Goal: Find specific page/section: Find specific page/section

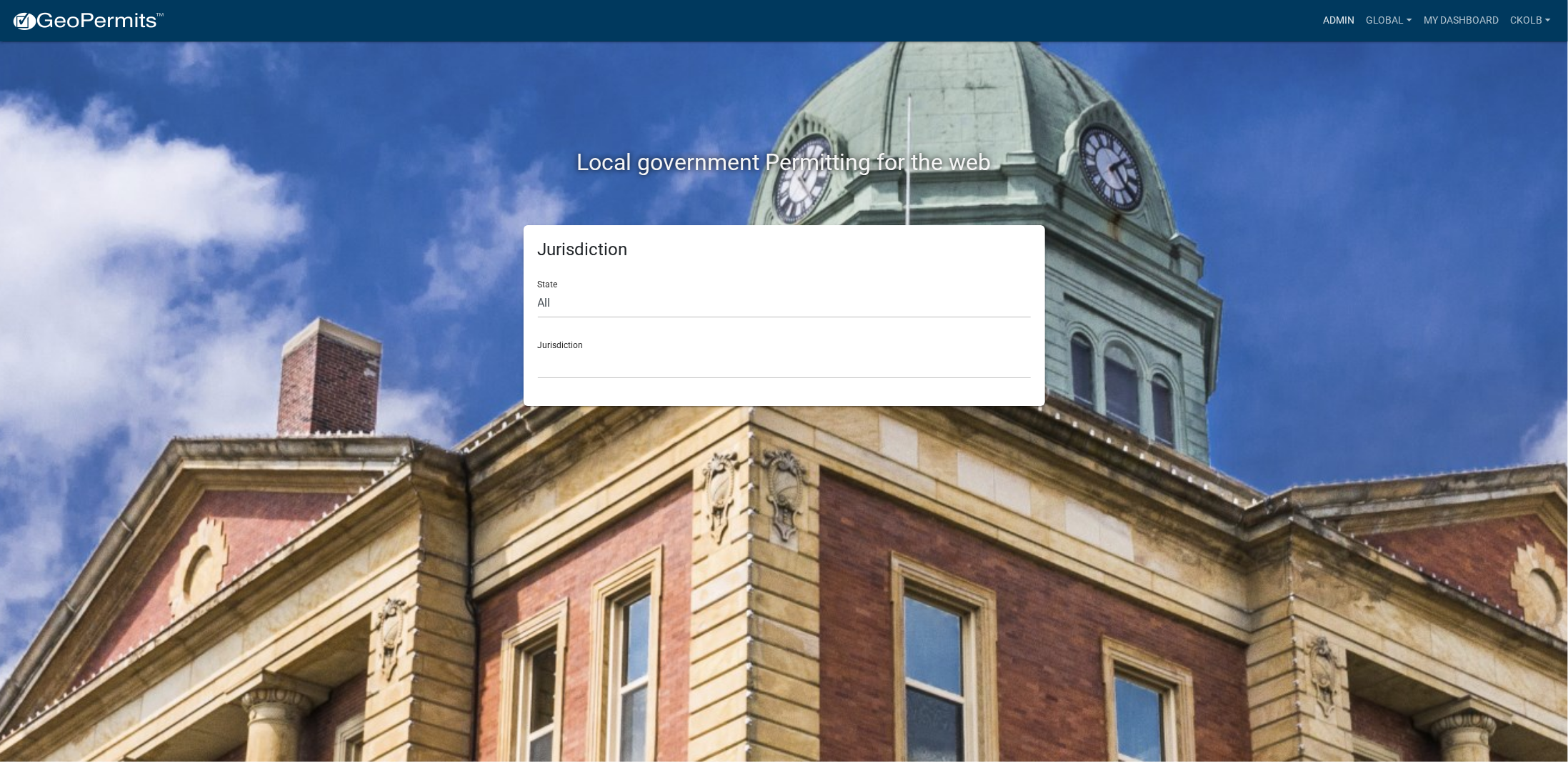
drag, startPoint x: 1332, startPoint y: 20, endPoint x: 1256, endPoint y: 54, distance: 83.3
click at [1332, 20] on link "Admin" at bounding box center [1339, 21] width 43 height 27
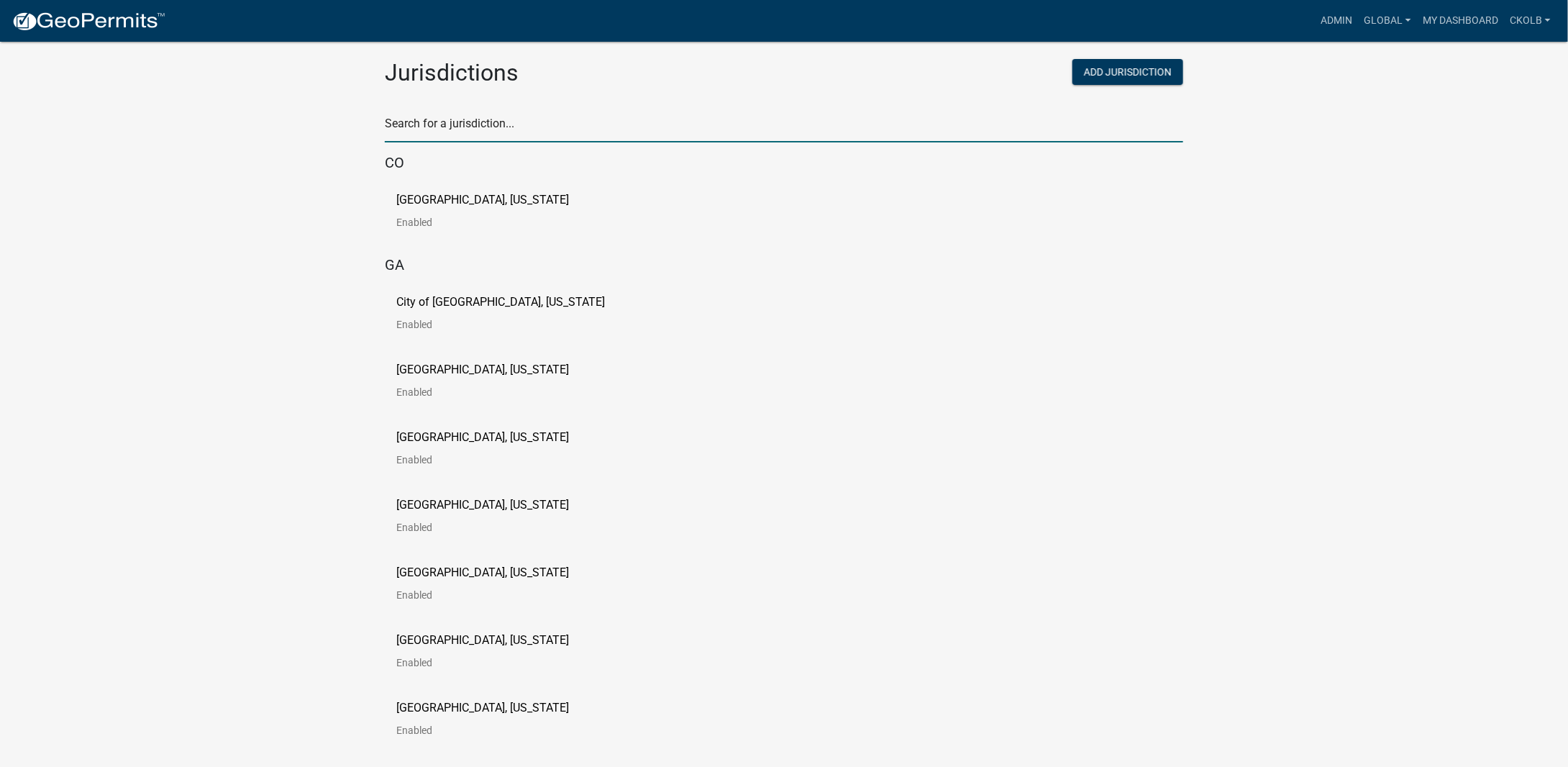
click at [615, 133] on input "text" at bounding box center [784, 128] width 798 height 29
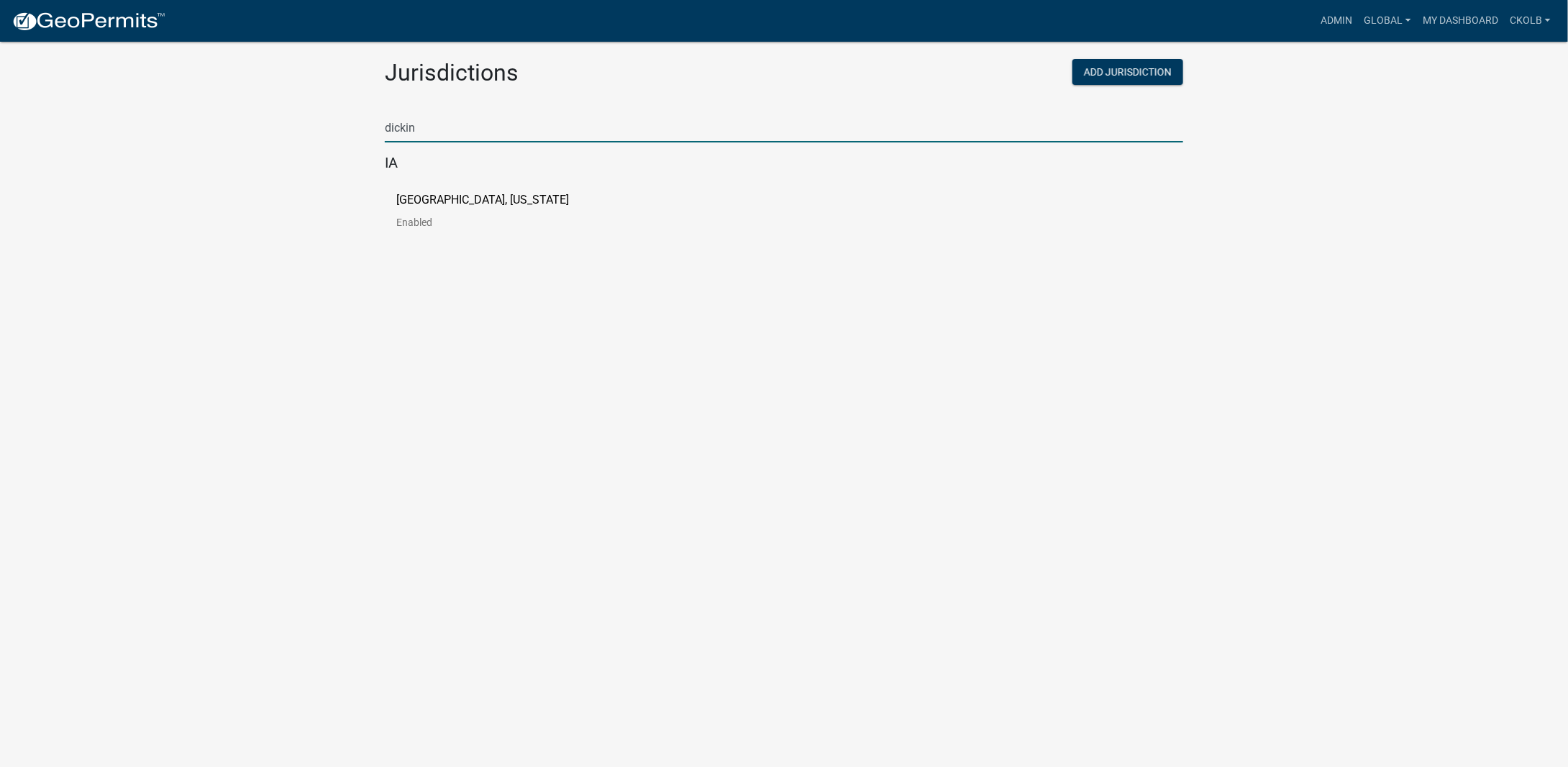
type input "dickin"
click at [418, 196] on p "[GEOGRAPHIC_DATA], [US_STATE]" at bounding box center [483, 200] width 173 height 12
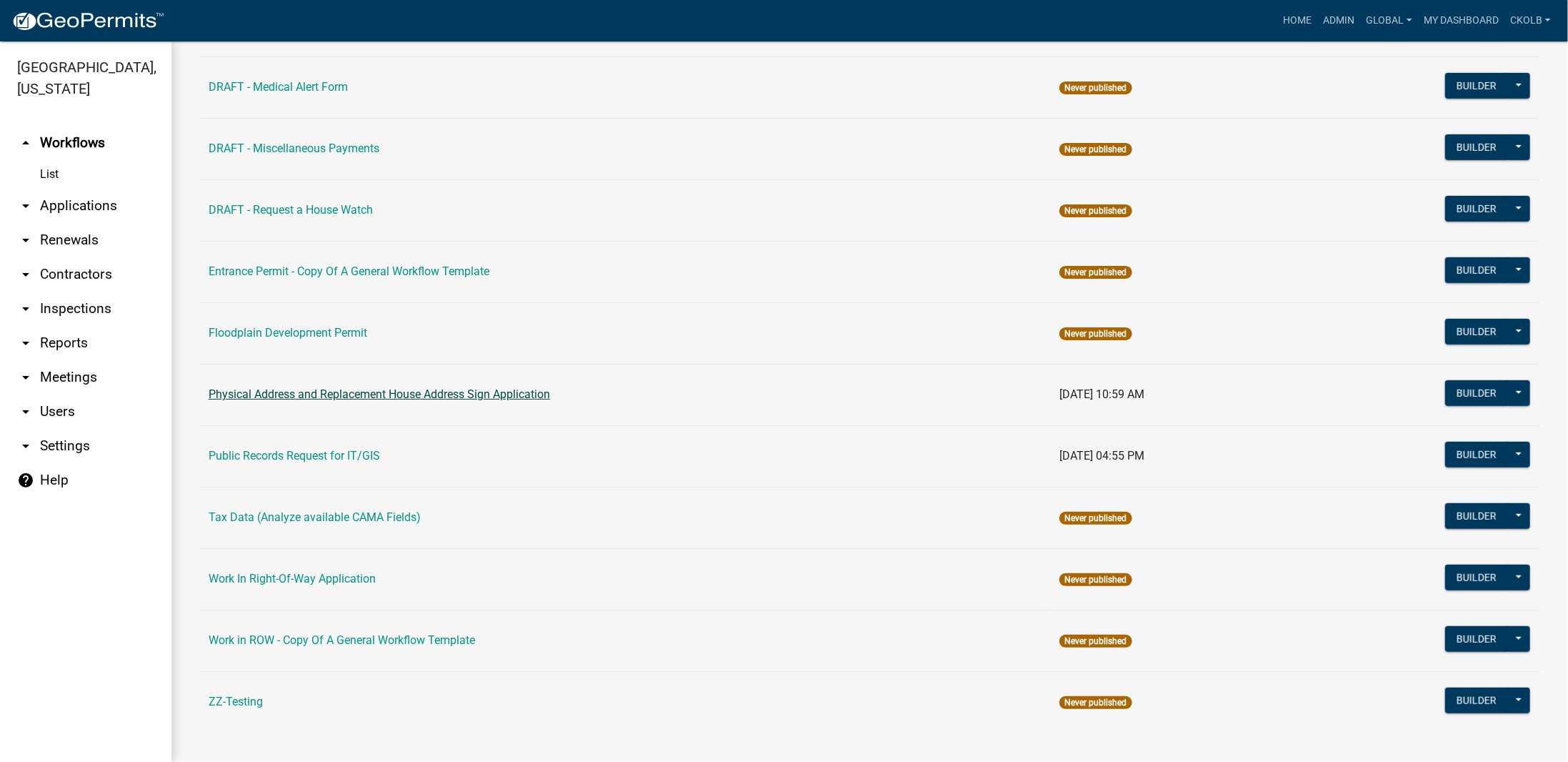
scroll to position [500, 0]
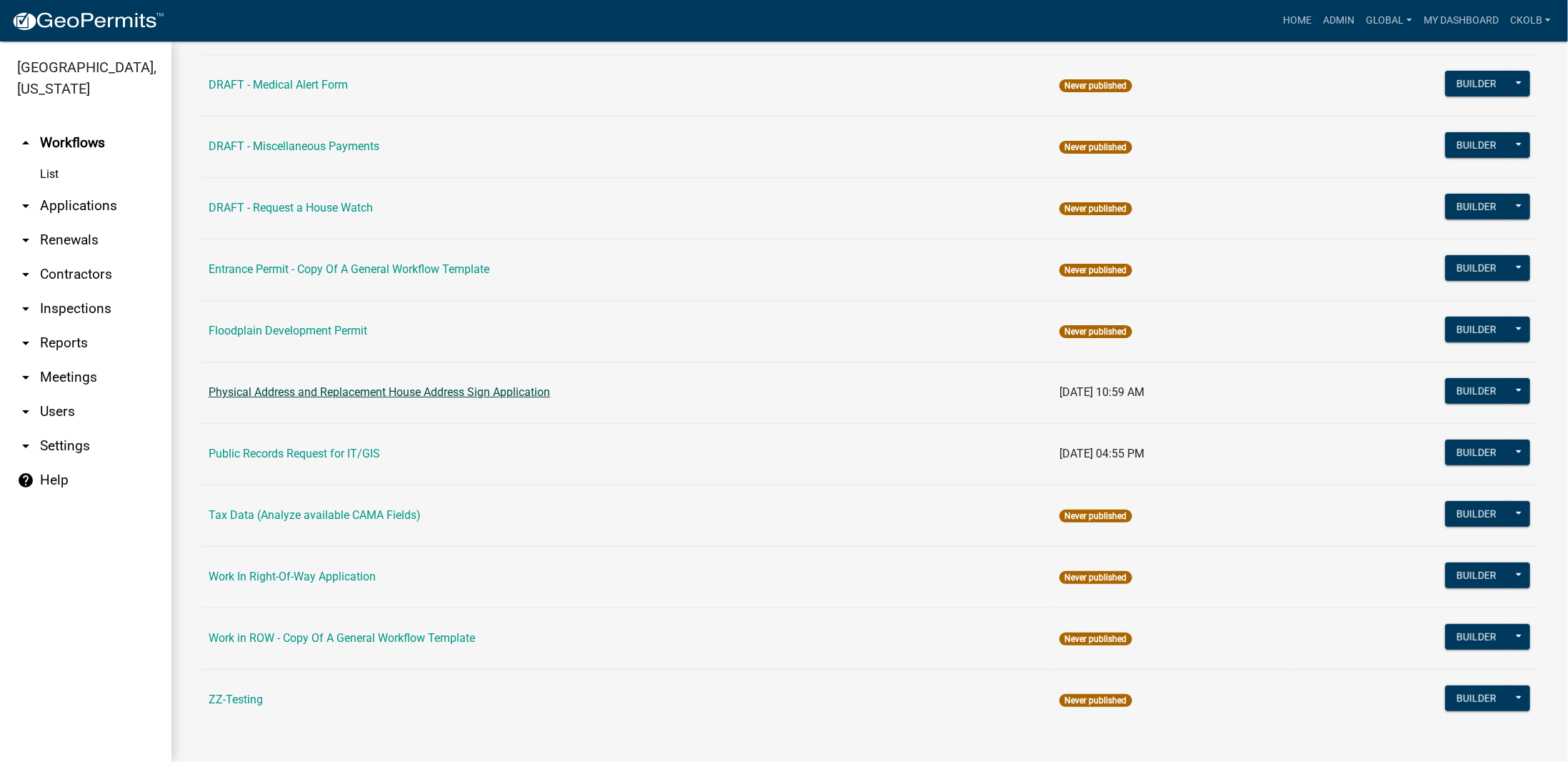
click at [434, 388] on link "Physical Address and Replacement House Address Sign Application" at bounding box center [379, 391] width 342 height 14
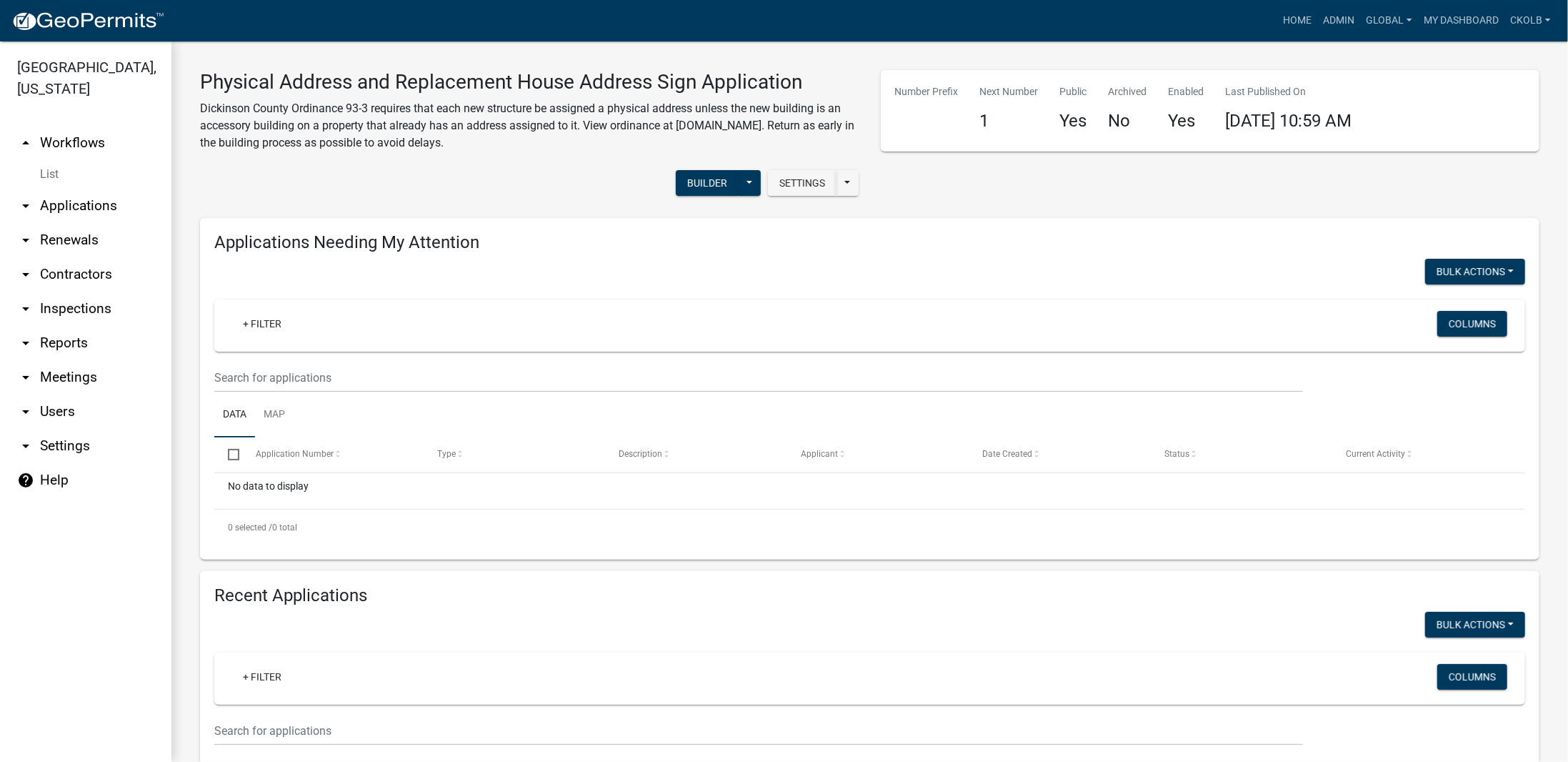
drag, startPoint x: 93, startPoint y: 143, endPoint x: 126, endPoint y: 170, distance: 42.6
click at [93, 143] on link "arrow_drop_up Workflows" at bounding box center [86, 143] width 172 height 35
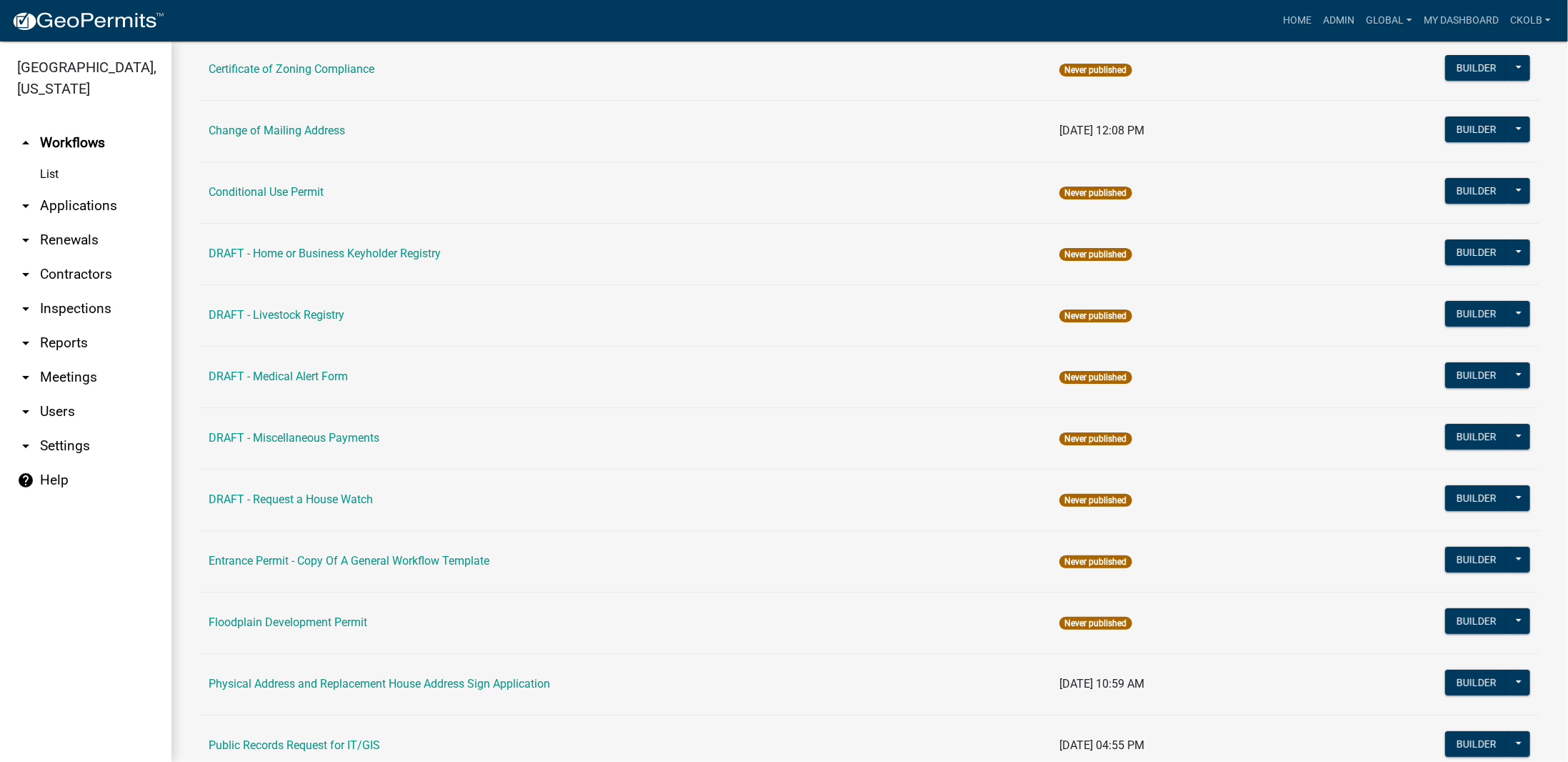
scroll to position [215, 0]
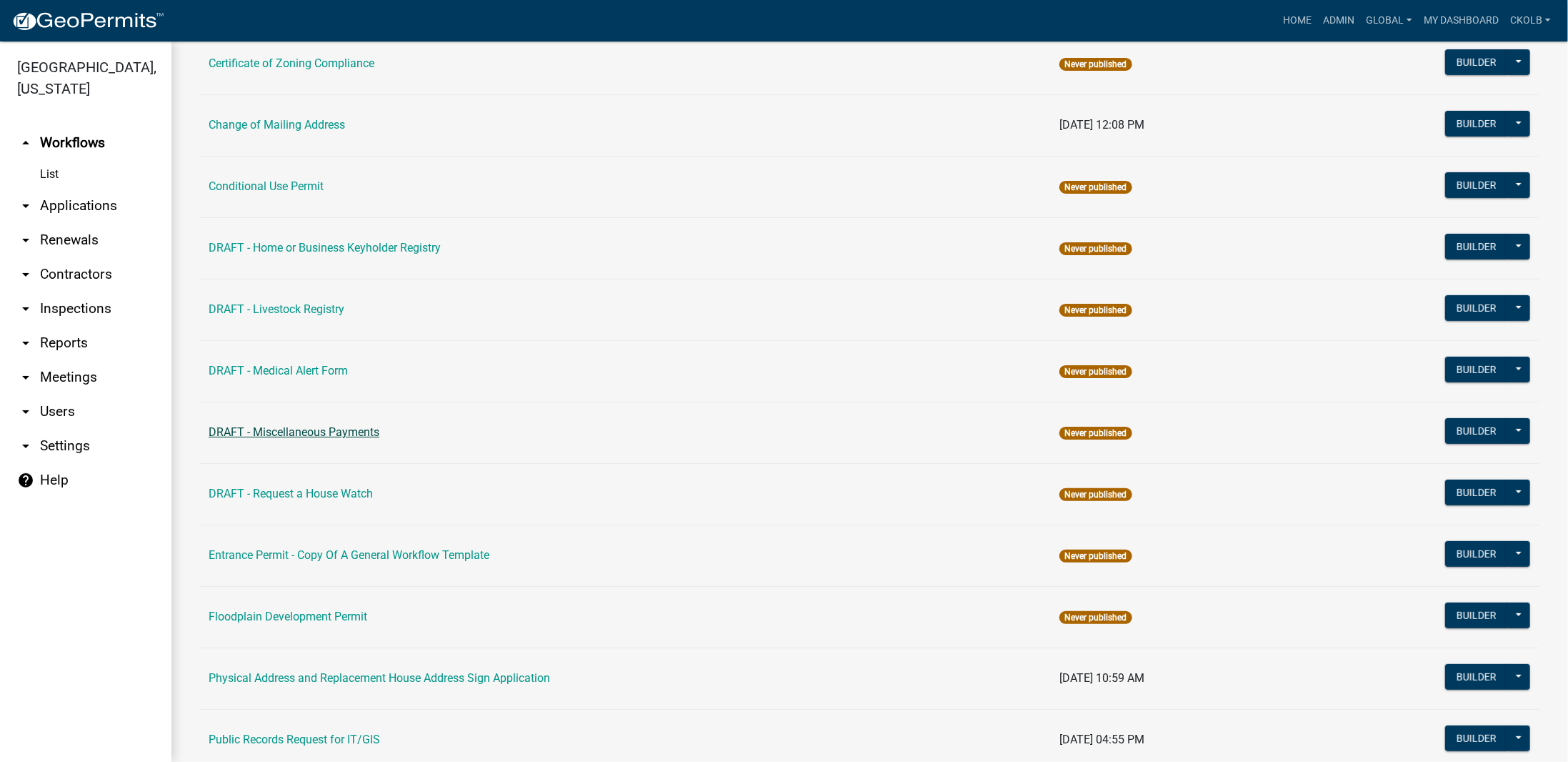
click at [302, 432] on link "DRAFT - Miscellaneous Payments" at bounding box center [293, 431] width 171 height 14
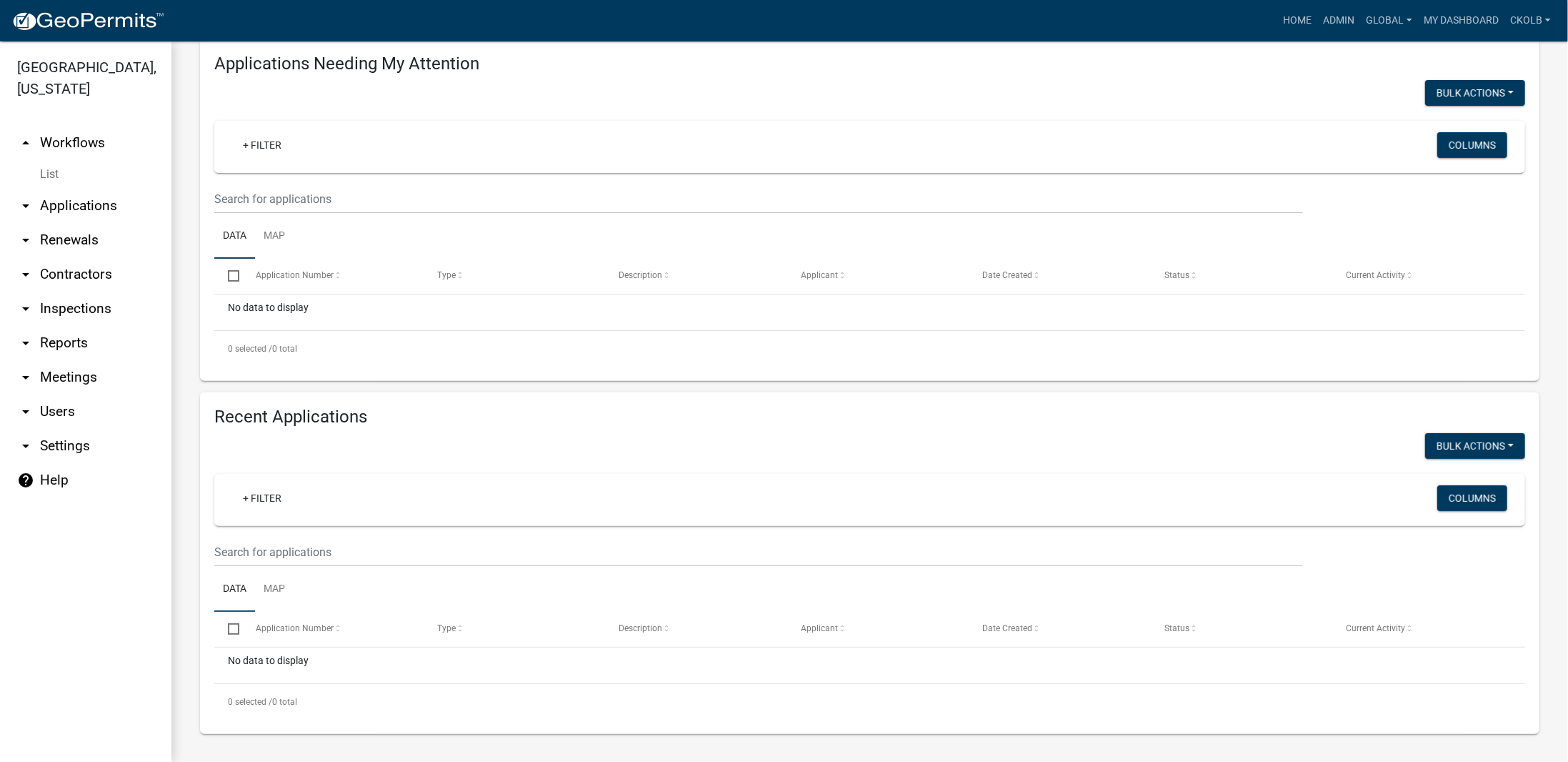
scroll to position [161, 0]
